Goal: Task Accomplishment & Management: Use online tool/utility

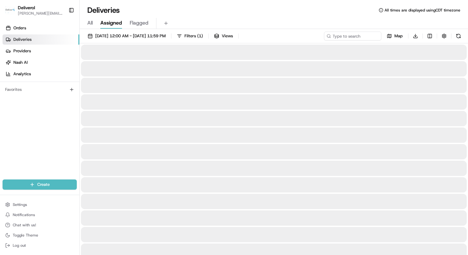
click at [111, 24] on span "Assigned" at bounding box center [111, 23] width 22 height 8
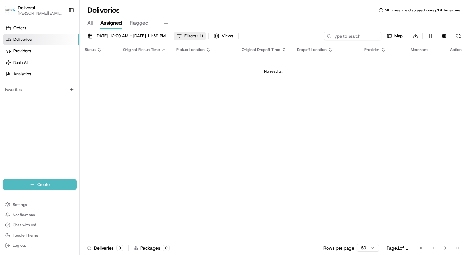
click at [203, 36] on span "Filters ( 1 )" at bounding box center [193, 36] width 18 height 6
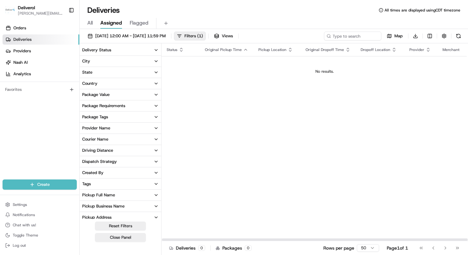
click at [274, 137] on div "Status Original Pickup Time Pickup Location Original Dropoff Time Dropoff Locat…" at bounding box center [324, 141] width 326 height 197
click at [154, 50] on icon "button" at bounding box center [156, 49] width 5 height 5
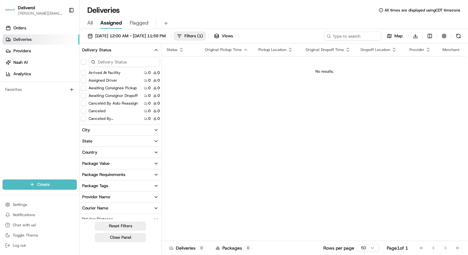
click at [154, 50] on icon "button" at bounding box center [156, 49] width 5 height 5
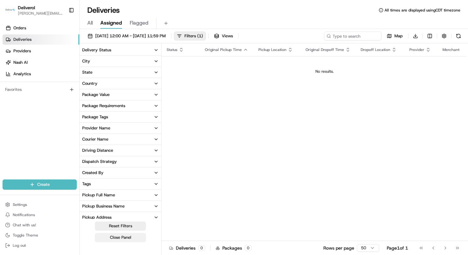
click at [117, 239] on button "Close Panel" at bounding box center [120, 237] width 51 height 9
